Goal: Transaction & Acquisition: Purchase product/service

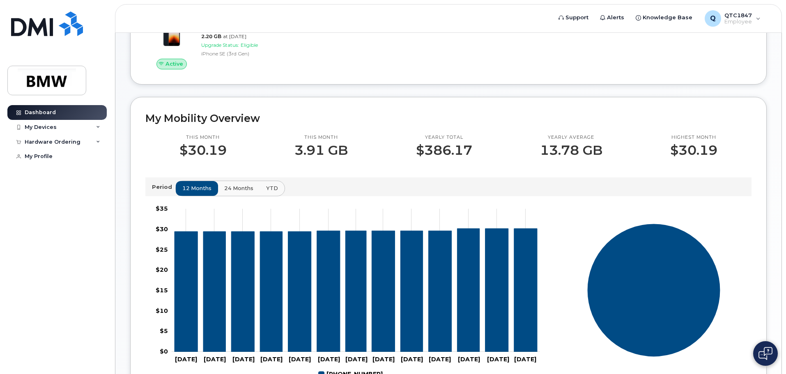
scroll to position [81, 0]
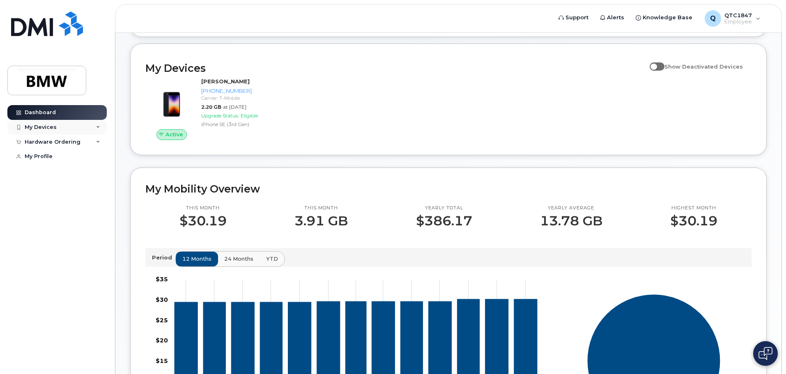
click at [57, 130] on div "My Devices" at bounding box center [56, 127] width 99 height 15
click at [63, 187] on div "Hardware Ordering" at bounding box center [53, 186] width 56 height 7
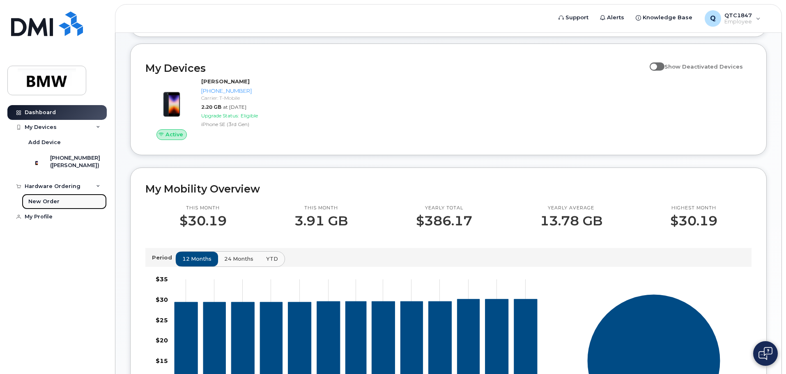
click at [51, 203] on div "New Order" at bounding box center [43, 201] width 31 height 7
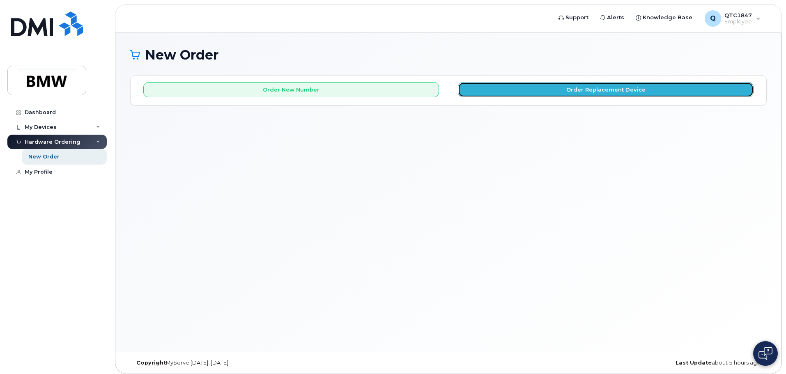
click at [570, 86] on button "Order Replacement Device" at bounding box center [606, 89] width 296 height 15
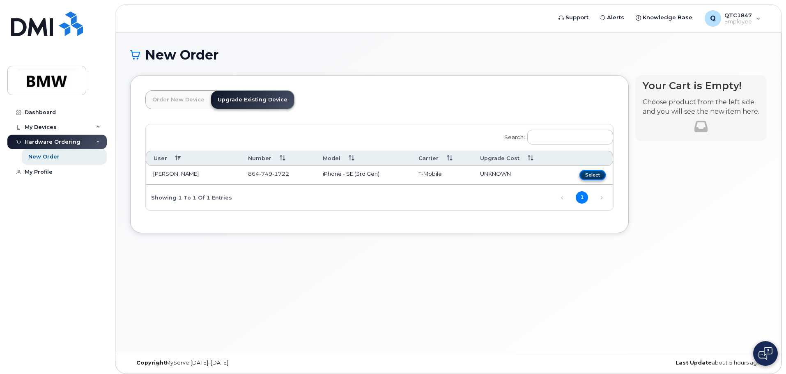
click at [592, 172] on button "Select" at bounding box center [592, 175] width 26 height 10
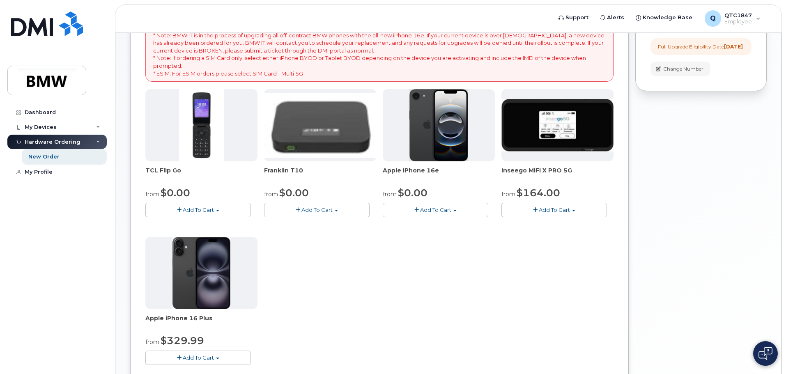
scroll to position [123, 0]
